Goal: Task Accomplishment & Management: Manage account settings

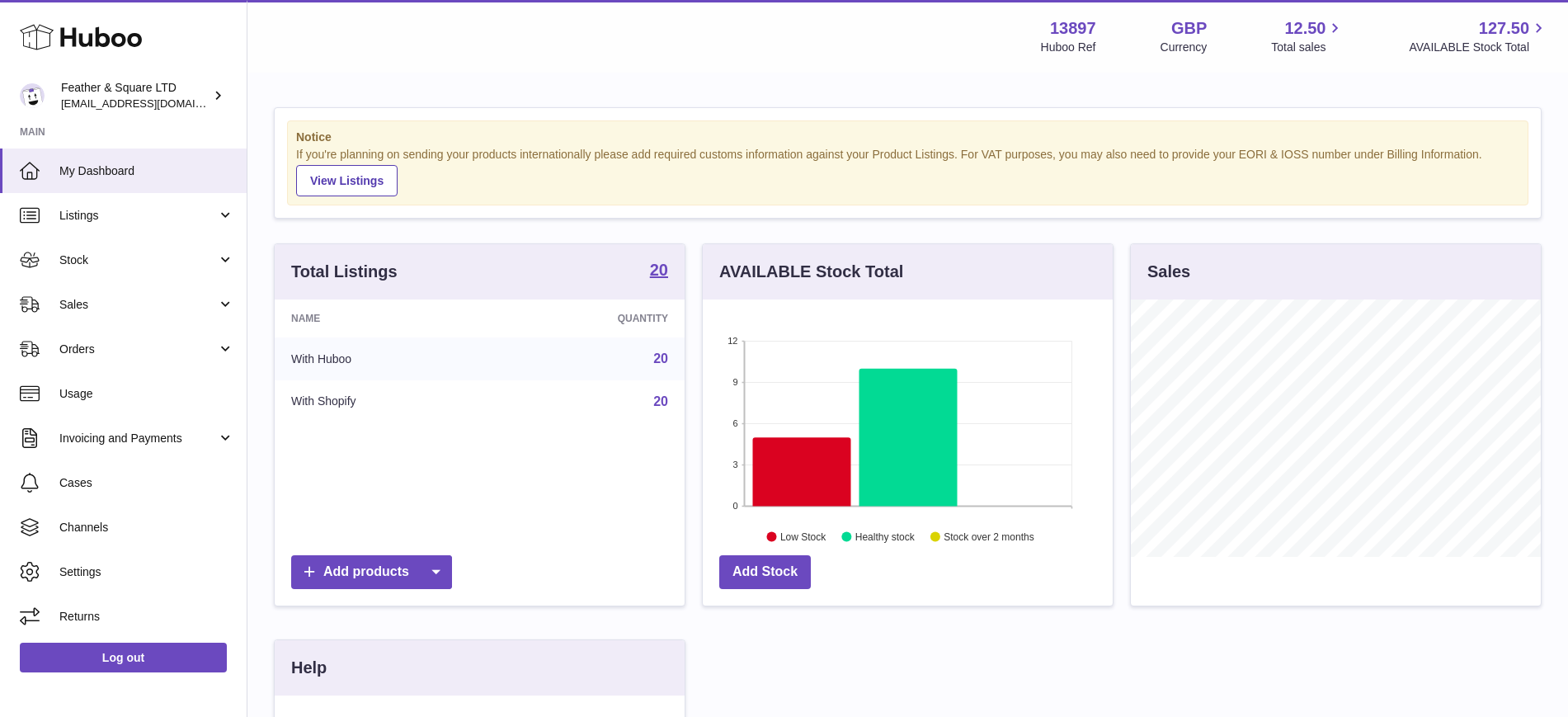
scroll to position [257, 410]
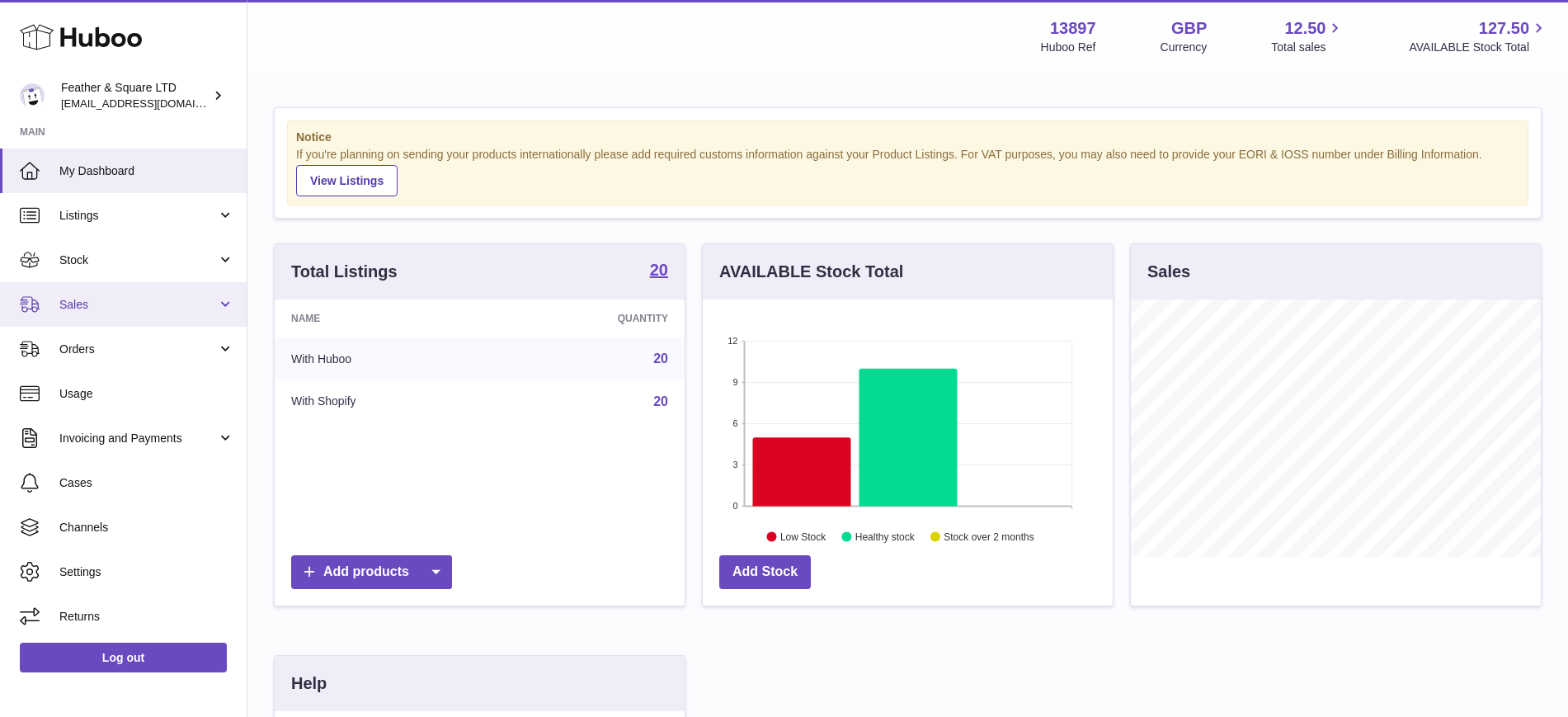
click at [94, 310] on span "Sales" at bounding box center [138, 305] width 158 height 15
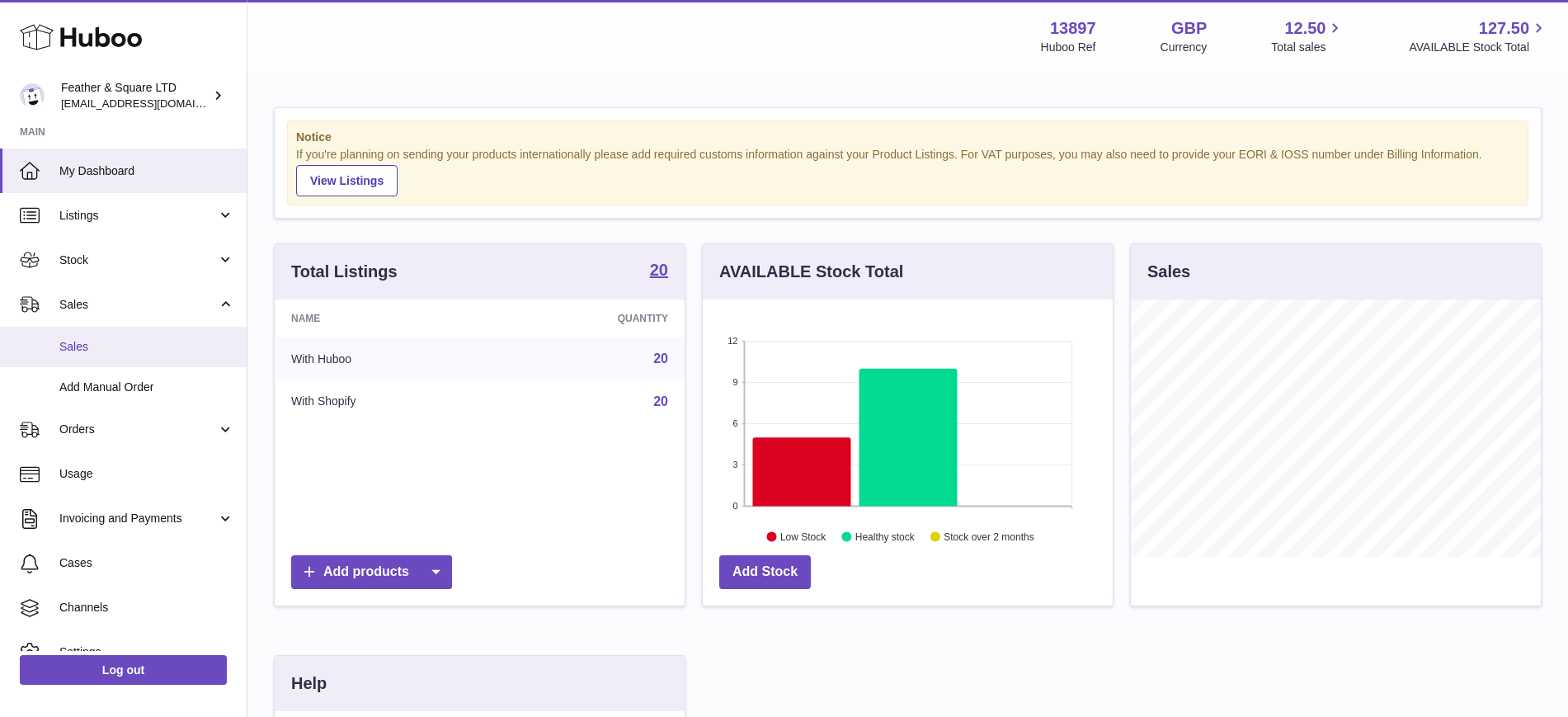
click at [112, 347] on span "Sales" at bounding box center [146, 347] width 175 height 15
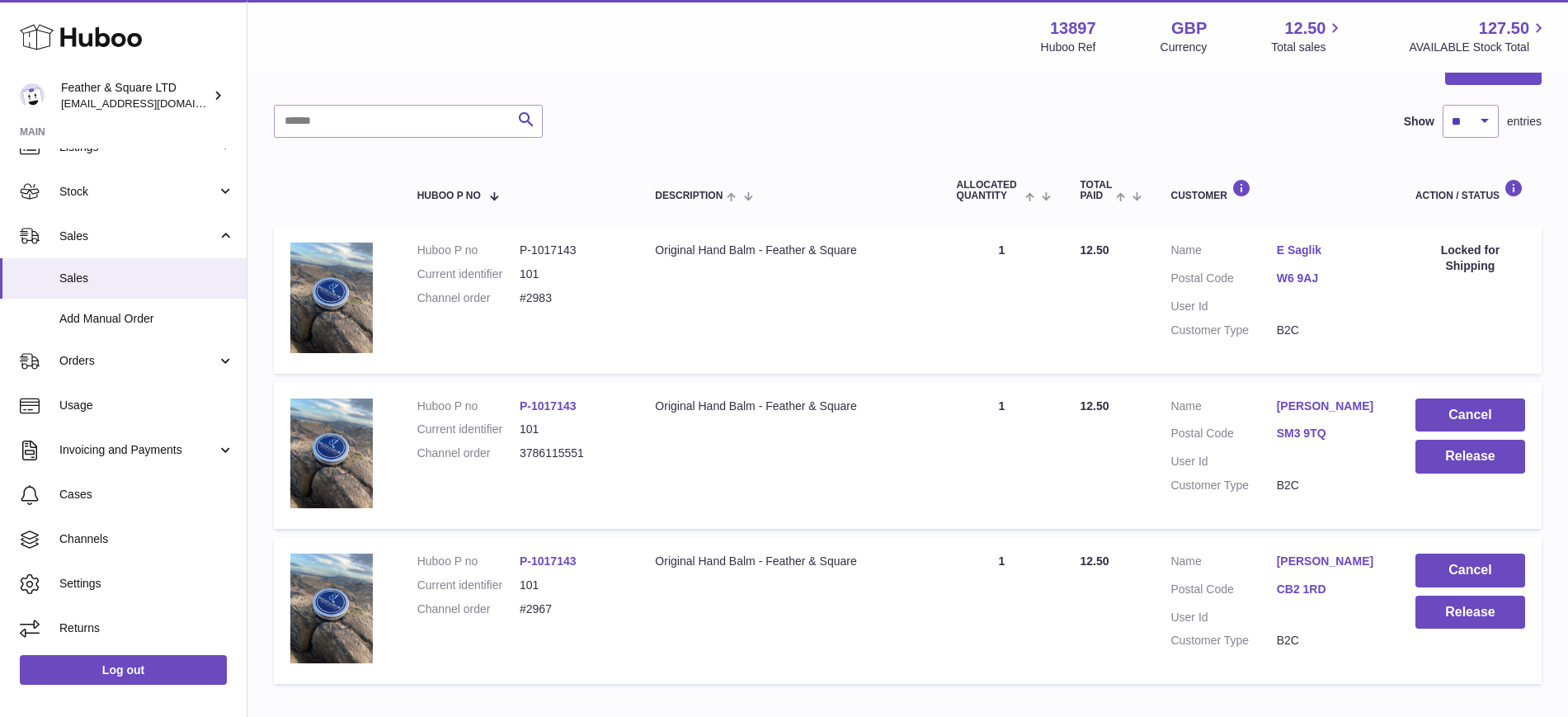
scroll to position [189, 0]
click at [1303, 404] on link "Zoe Brown" at bounding box center [1330, 405] width 106 height 15
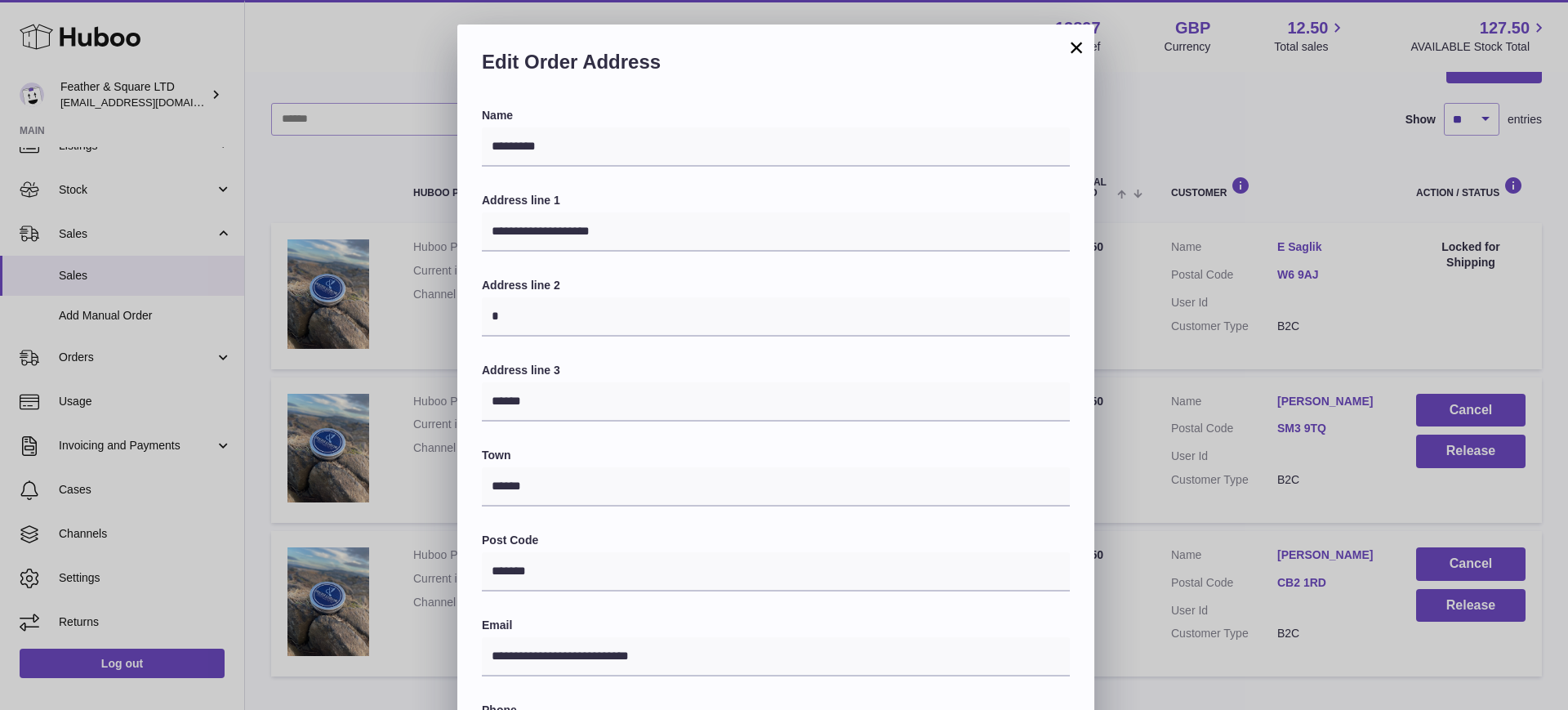
click at [1077, 40] on button "×" at bounding box center [1076, 47] width 19 height 19
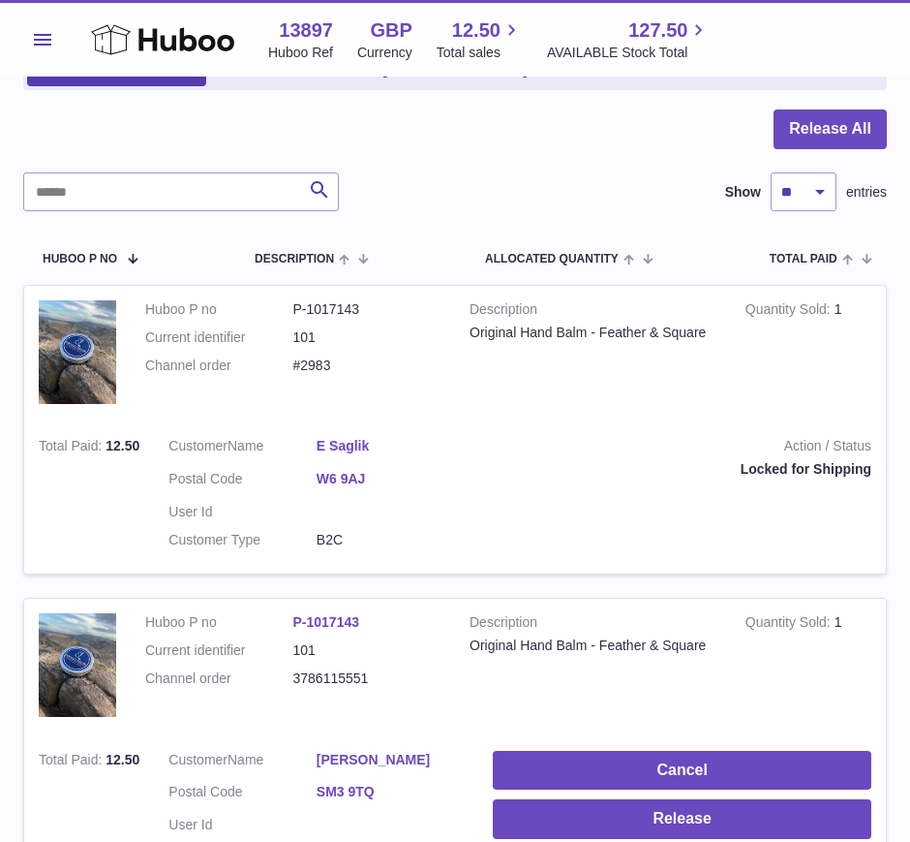
scroll to position [693, 0]
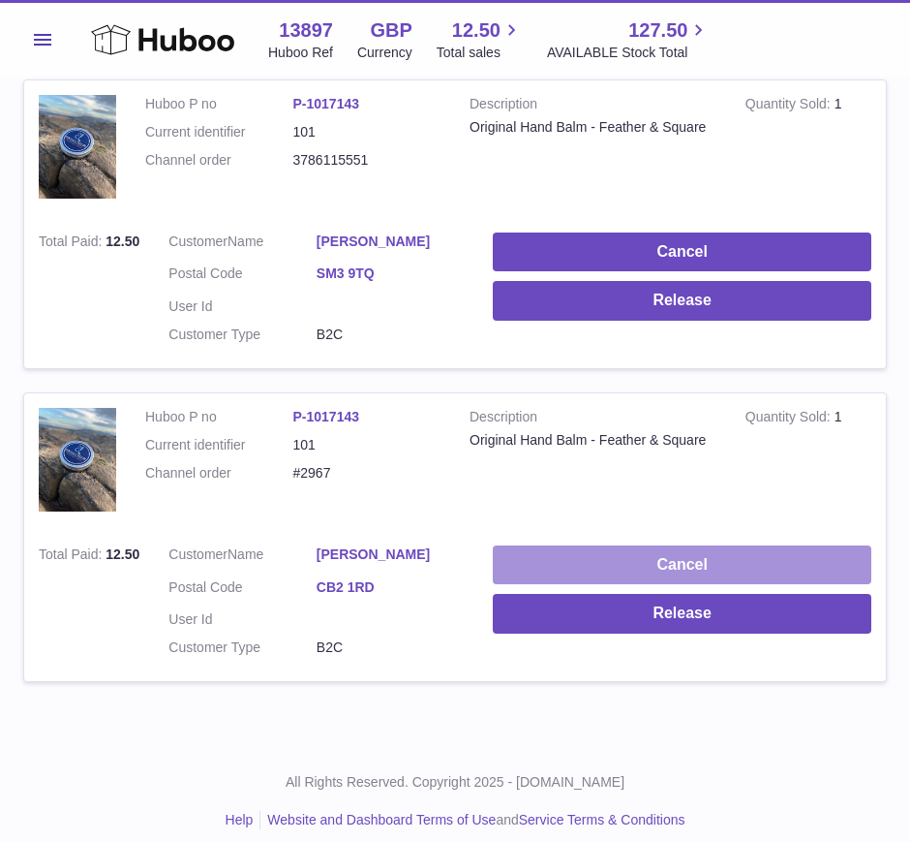
click at [568, 550] on button "Cancel" at bounding box center [682, 565] width 379 height 40
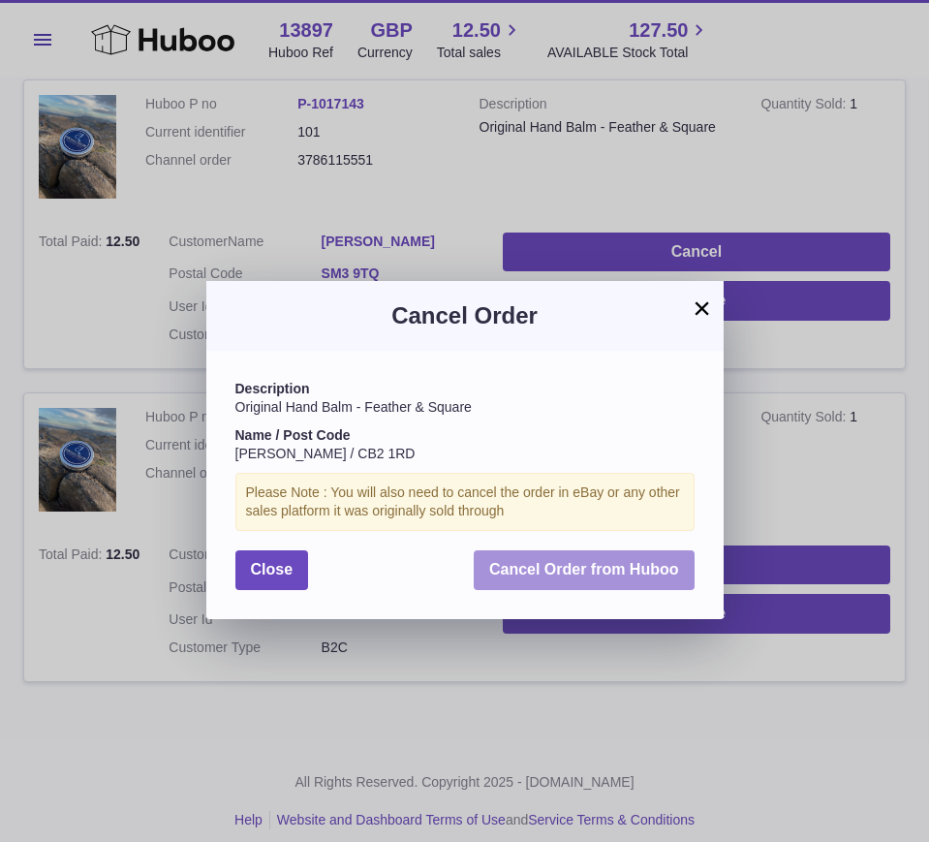
click at [567, 573] on span "Cancel Order from Huboo" at bounding box center [584, 569] width 190 height 16
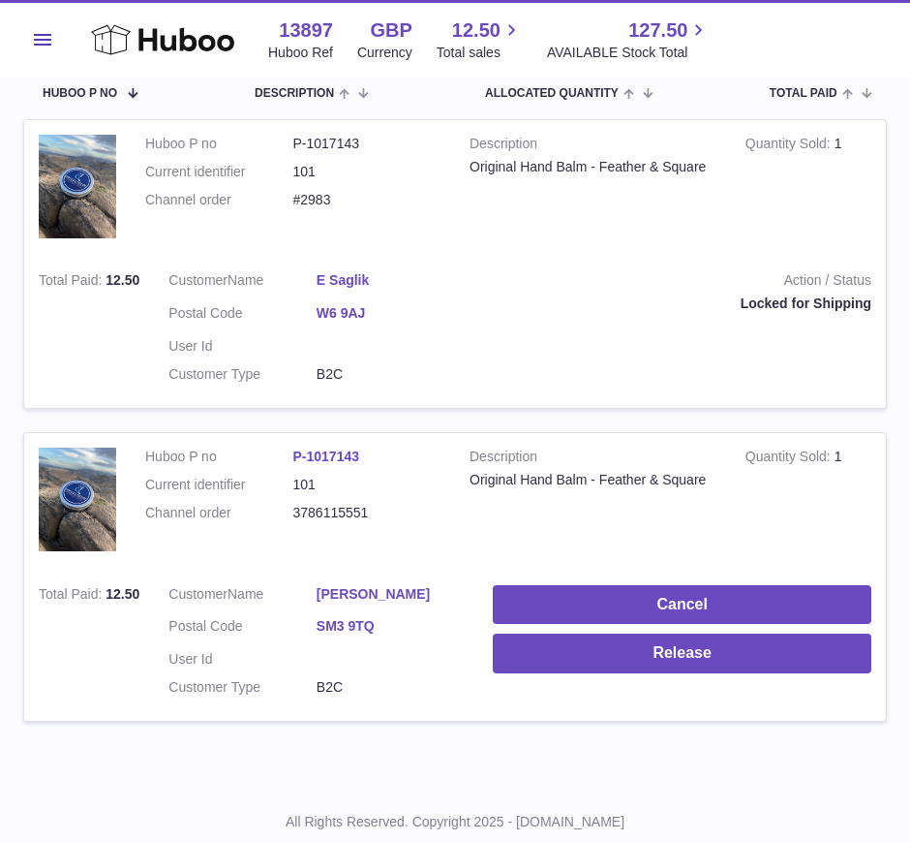
scroll to position [381, 0]
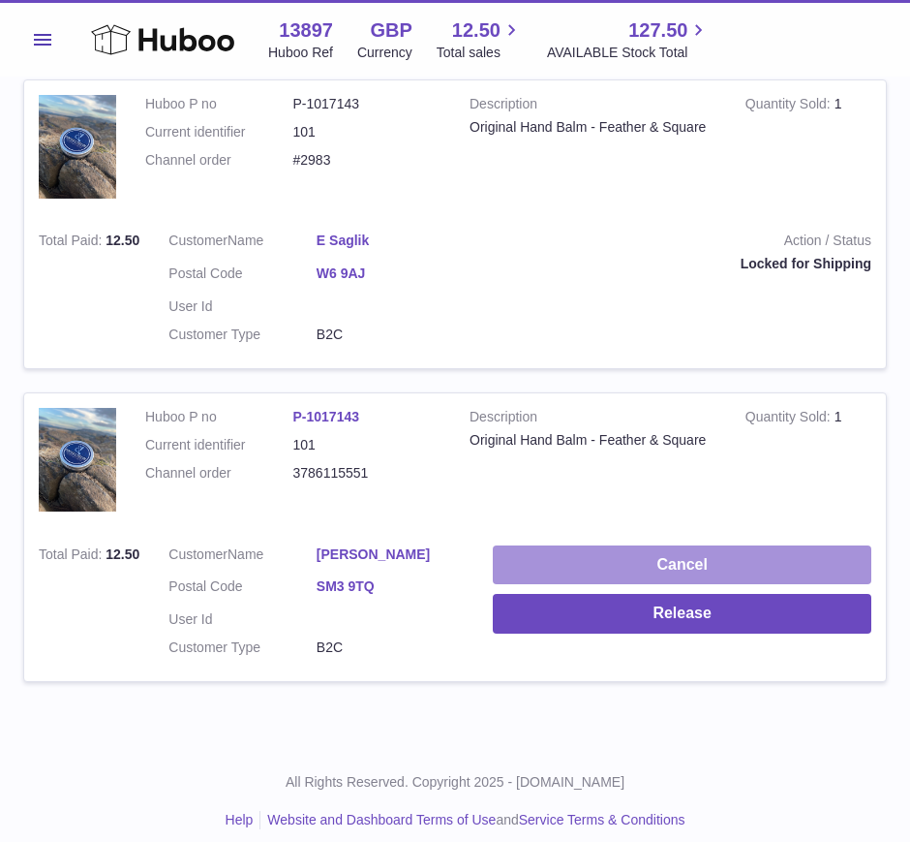
click at [608, 551] on button "Cancel" at bounding box center [682, 565] width 379 height 40
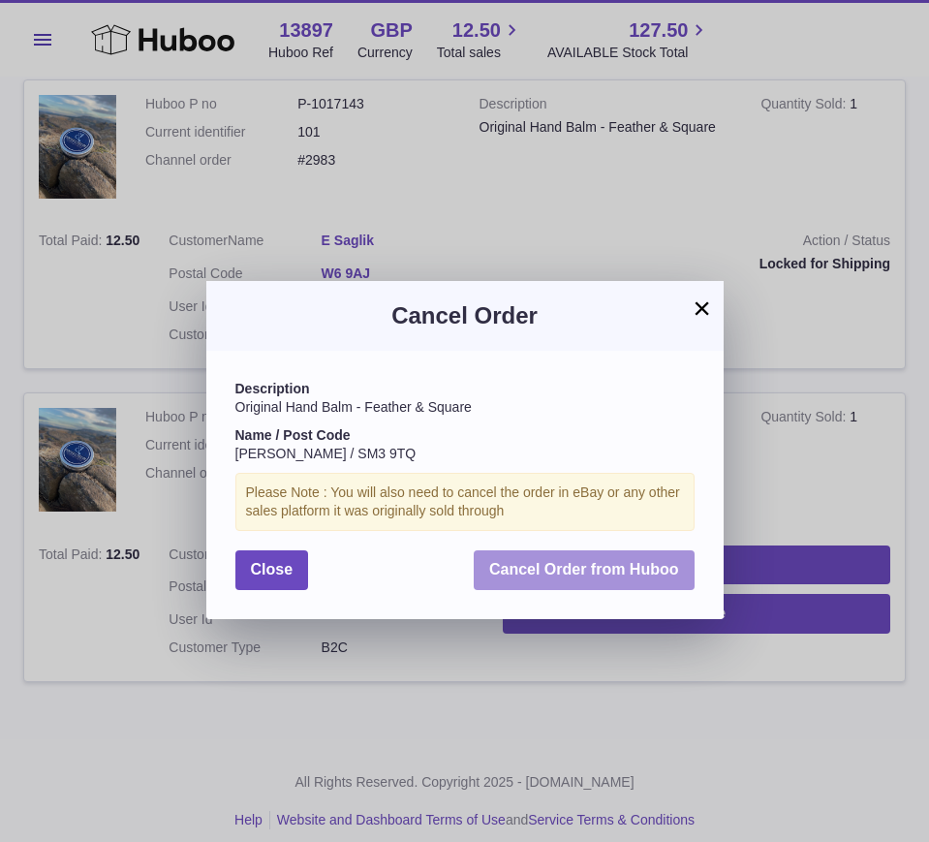
click at [542, 569] on span "Cancel Order from Huboo" at bounding box center [584, 569] width 190 height 16
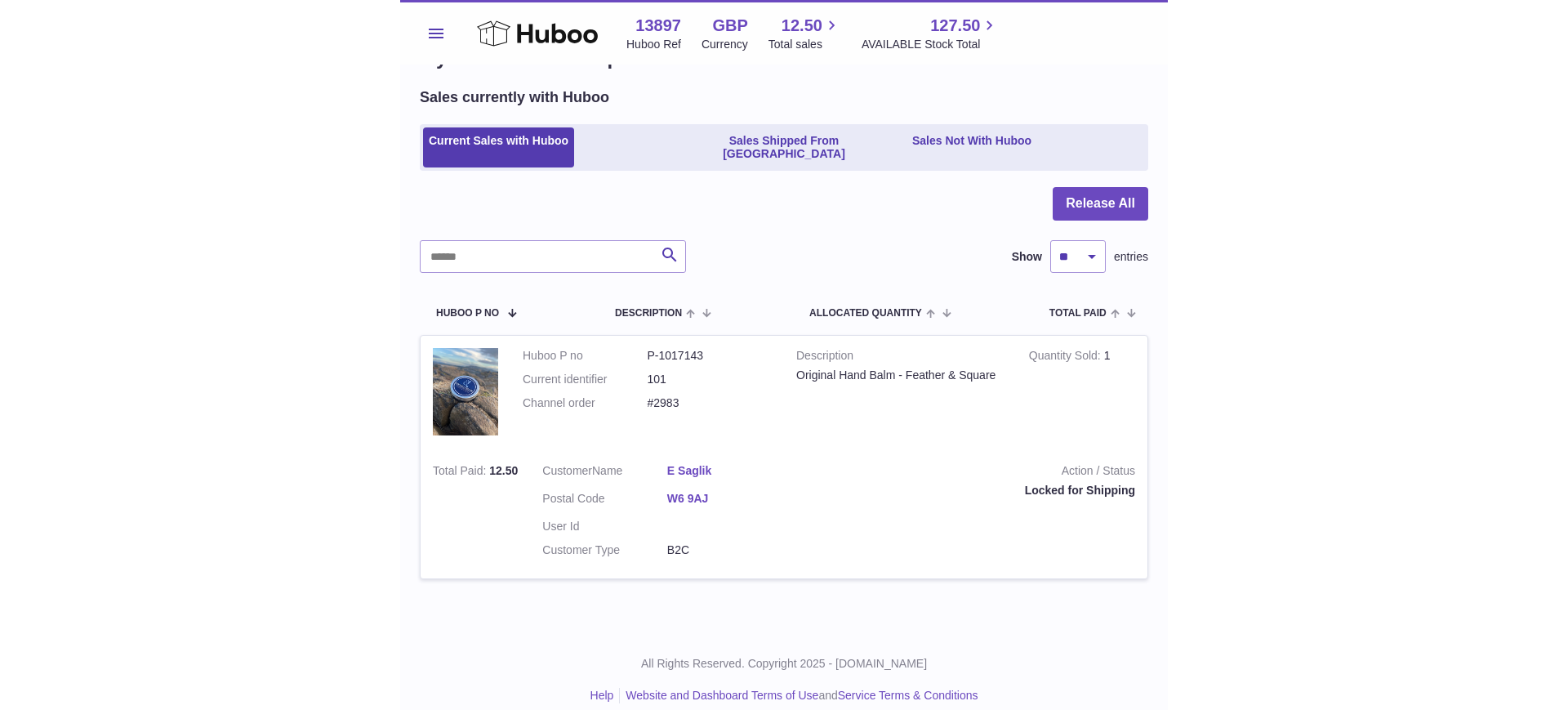
scroll to position [0, 0]
